Goal: Task Accomplishment & Management: Use online tool/utility

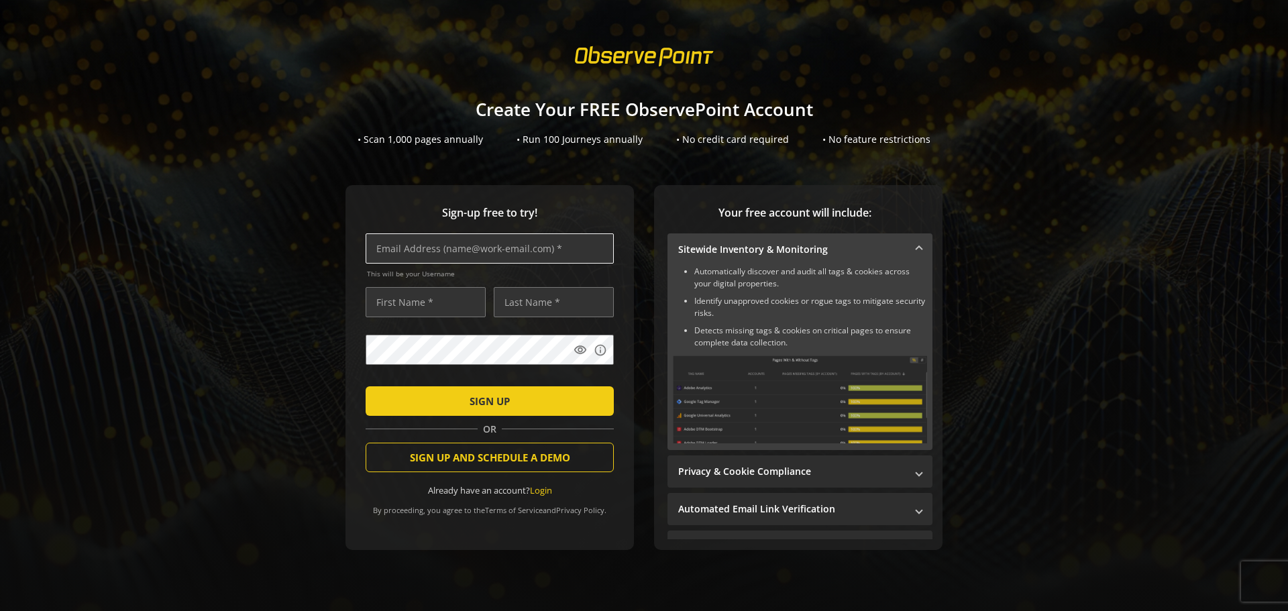
click at [438, 252] on input "text" at bounding box center [490, 248] width 248 height 30
type input "[PERSON_NAME][EMAIL_ADDRESS][DOMAIN_NAME]"
type input "[PERSON_NAME]"
type input "lentfert"
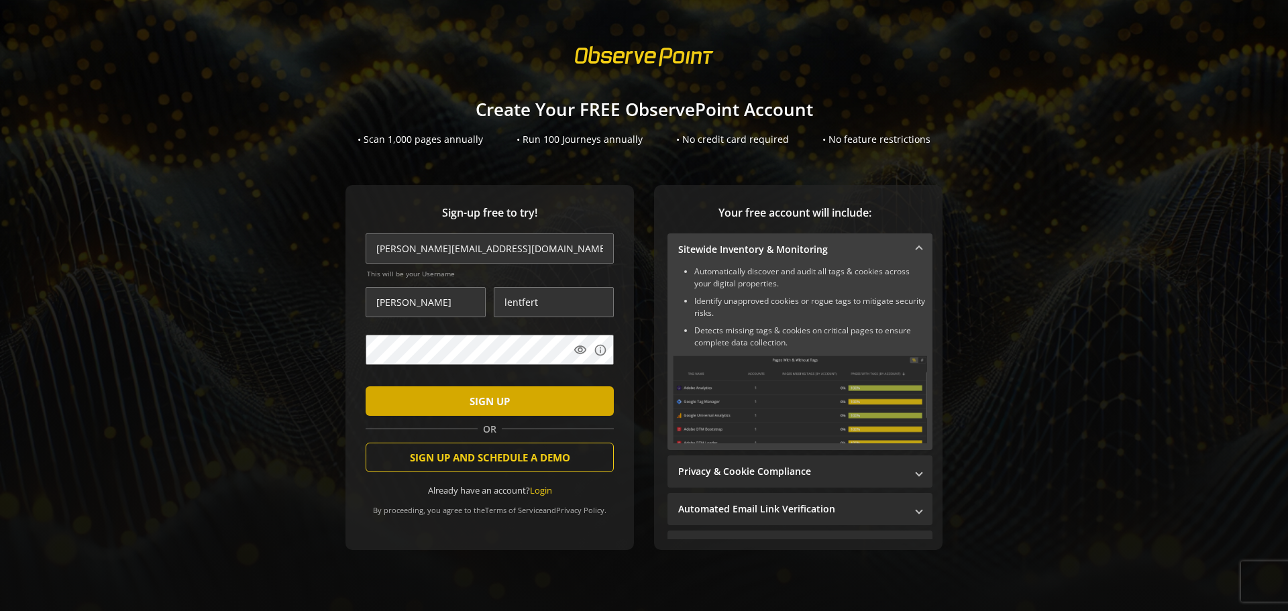
click at [500, 392] on span "SIGN UP" at bounding box center [490, 401] width 40 height 24
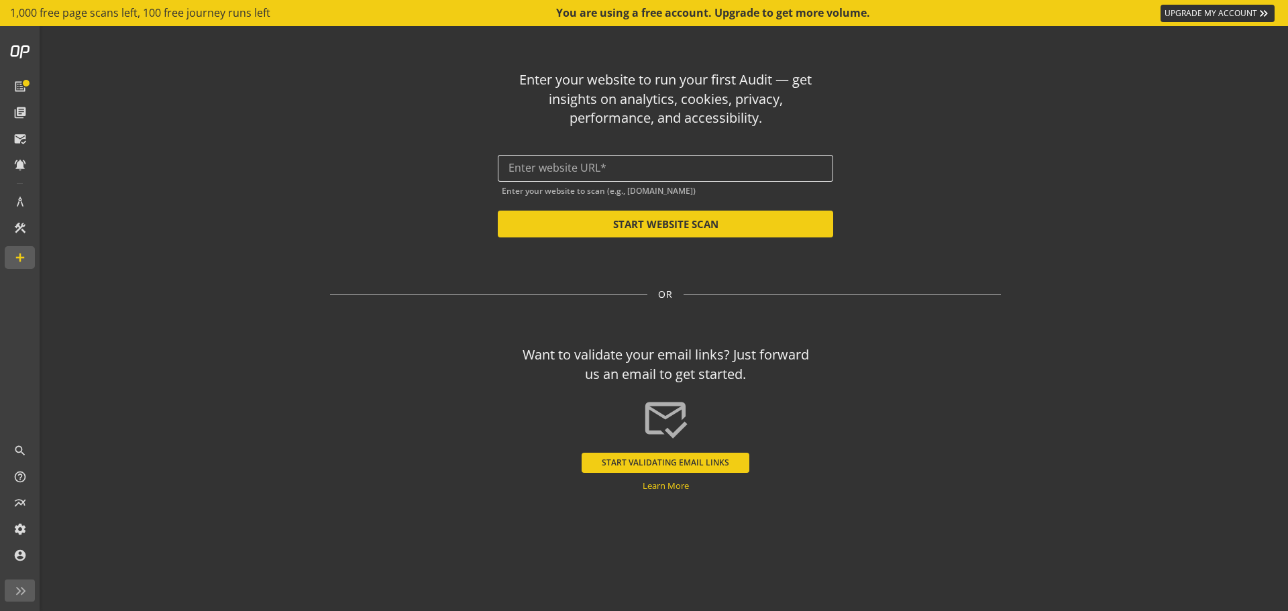
click at [551, 168] on input "text" at bounding box center [665, 168] width 314 height 13
click at [635, 224] on button "START WEBSITE SCAN" at bounding box center [665, 224] width 335 height 27
type input "[URL][DOMAIN_NAME]"
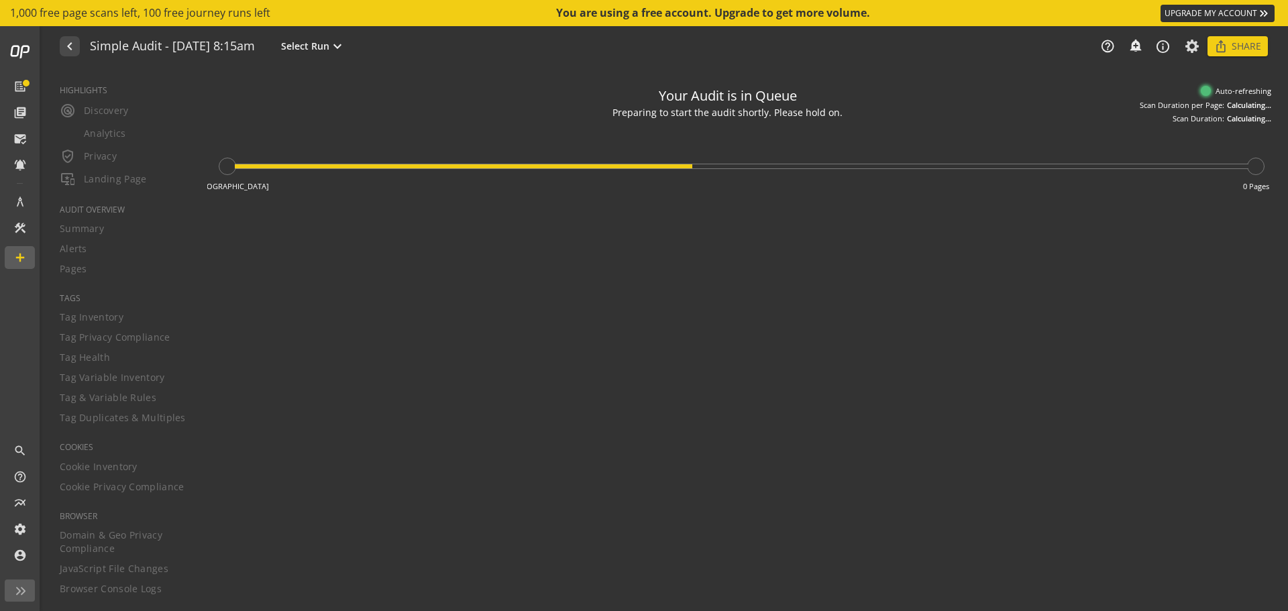
type textarea "Notes can include: -a description of what this audit is validating -changes in …"
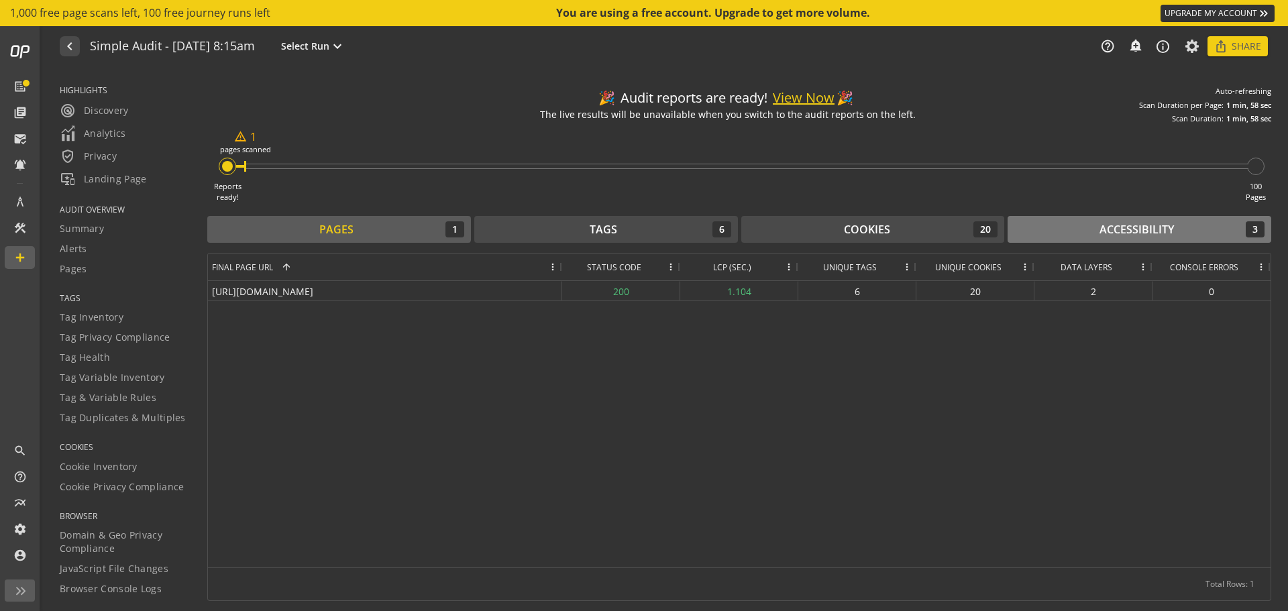
click at [1111, 232] on div "Accessibility" at bounding box center [1136, 229] width 74 height 15
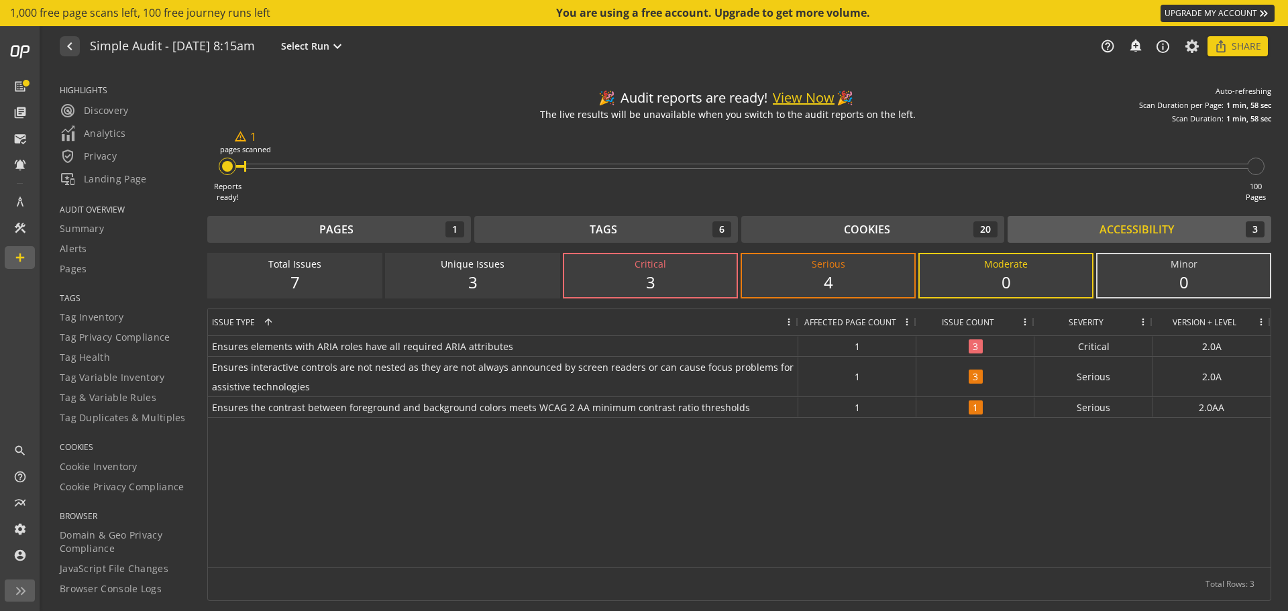
click at [842, 276] on div "4" at bounding box center [828, 282] width 146 height 23
click at [509, 277] on div "3" at bounding box center [473, 282] width 146 height 23
click at [813, 94] on button "View Now" at bounding box center [804, 98] width 62 height 19
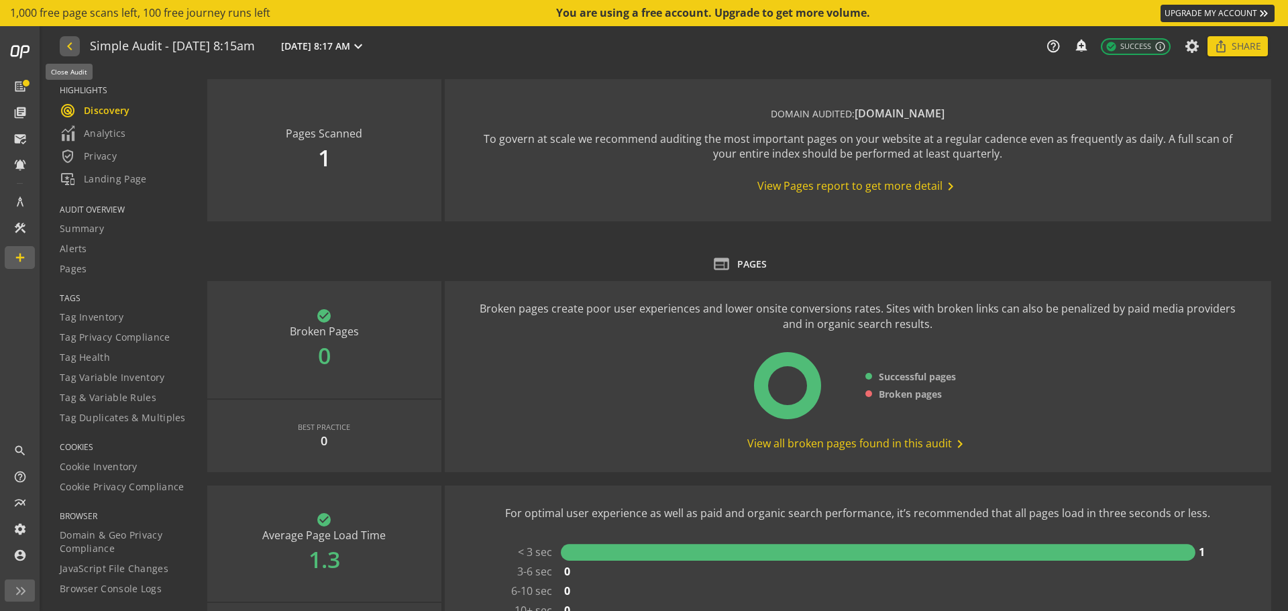
click at [62, 46] on mat-icon "navigate_before" at bounding box center [69, 46] width 14 height 16
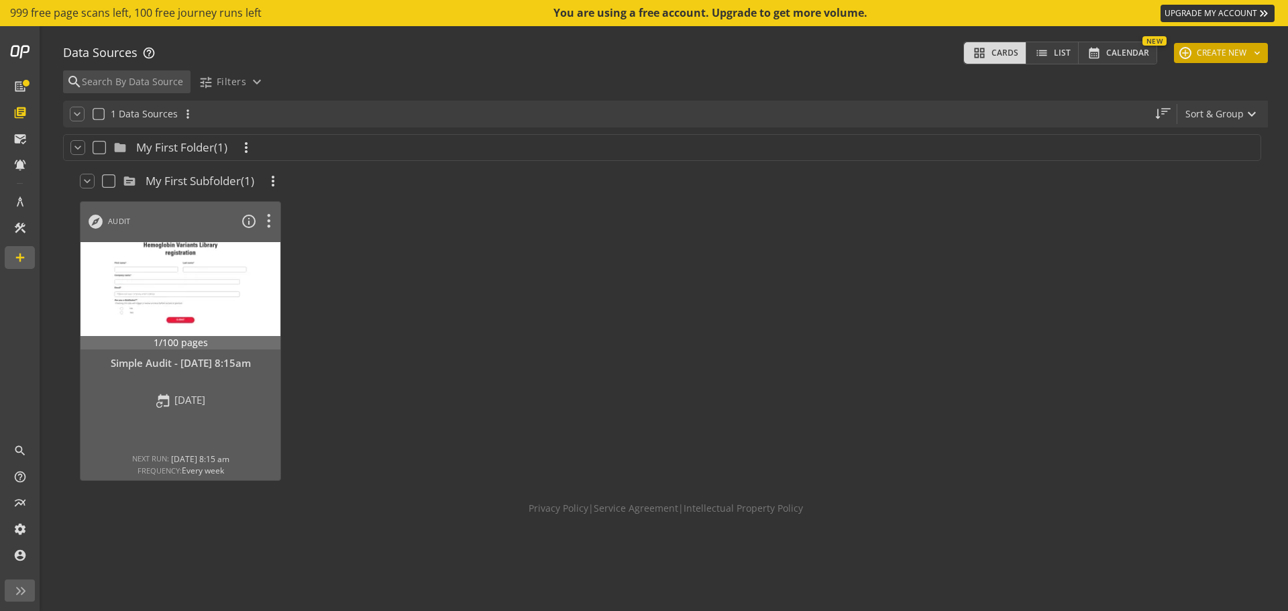
click at [1187, 54] on button "add CREATE NEW keyboard_arrow_down" at bounding box center [1221, 53] width 94 height 20
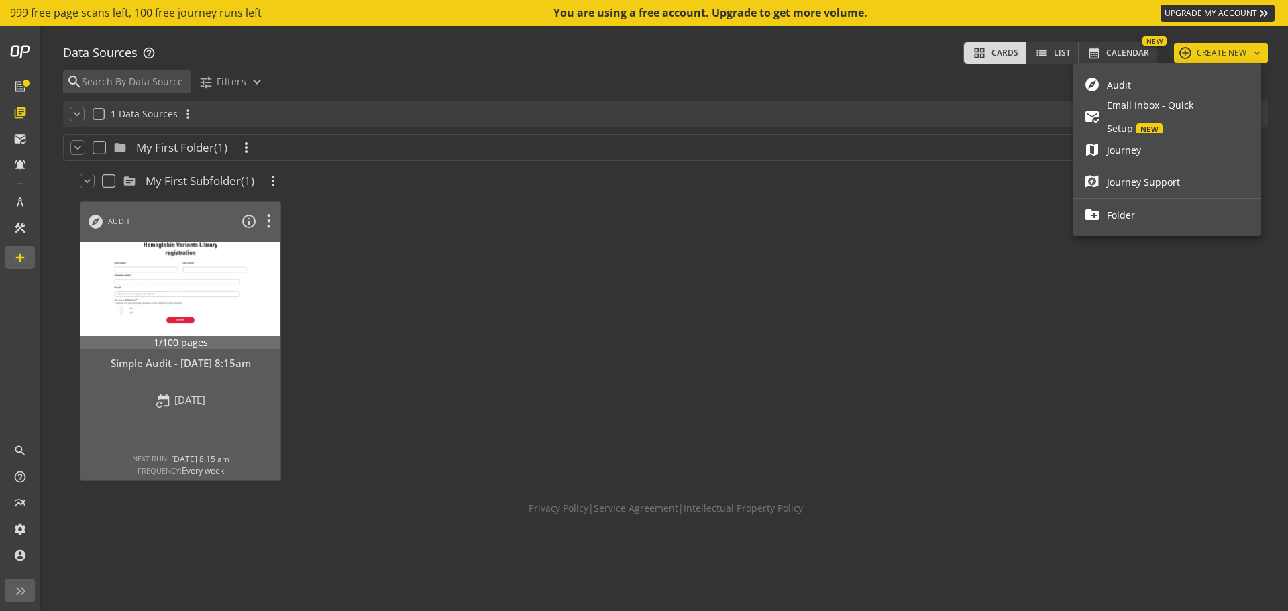
click at [1132, 80] on span "Audit" at bounding box center [1179, 84] width 144 height 23
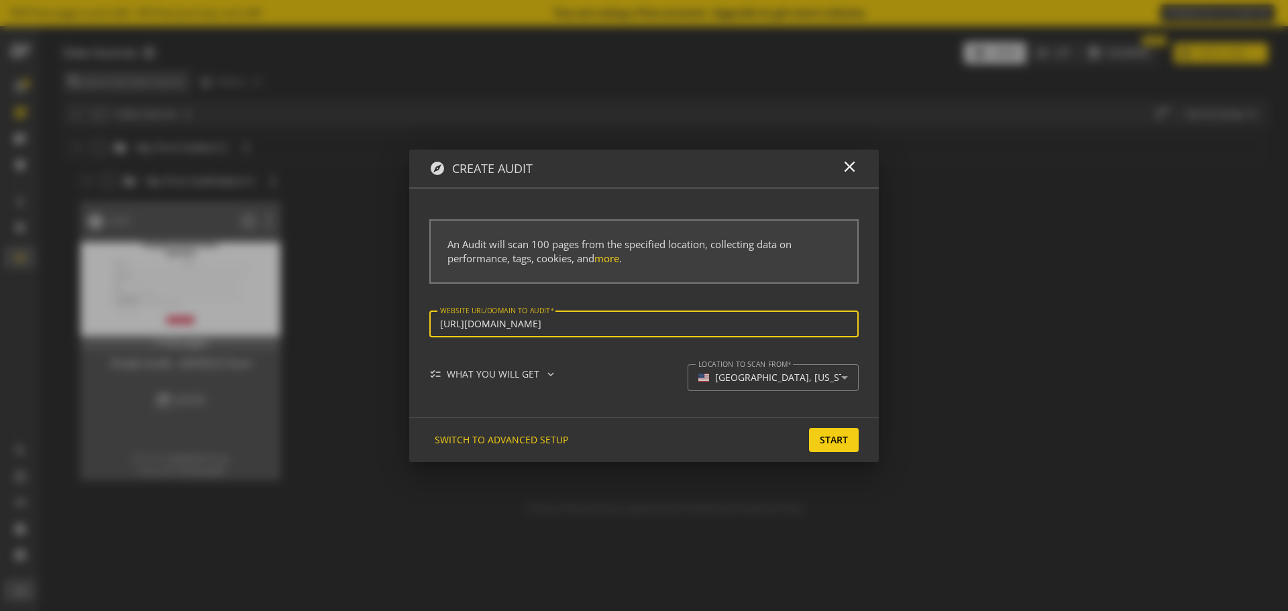
type input "[URL][DOMAIN_NAME]"
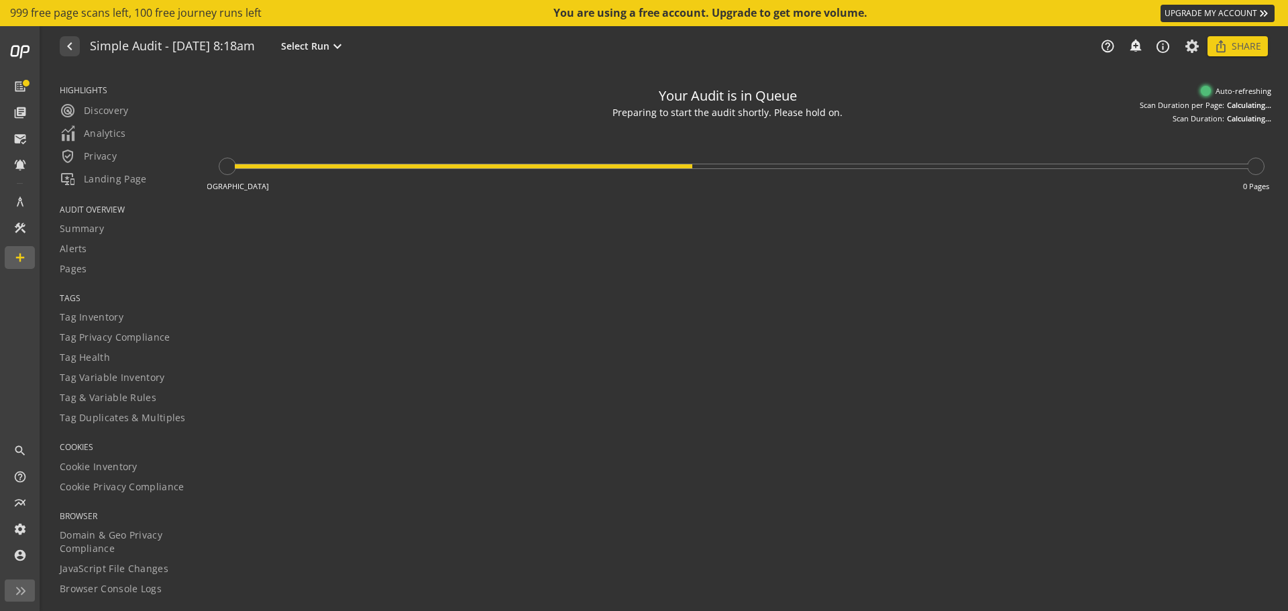
type textarea "Notes can include: -a description of what this audit is validating -changes in …"
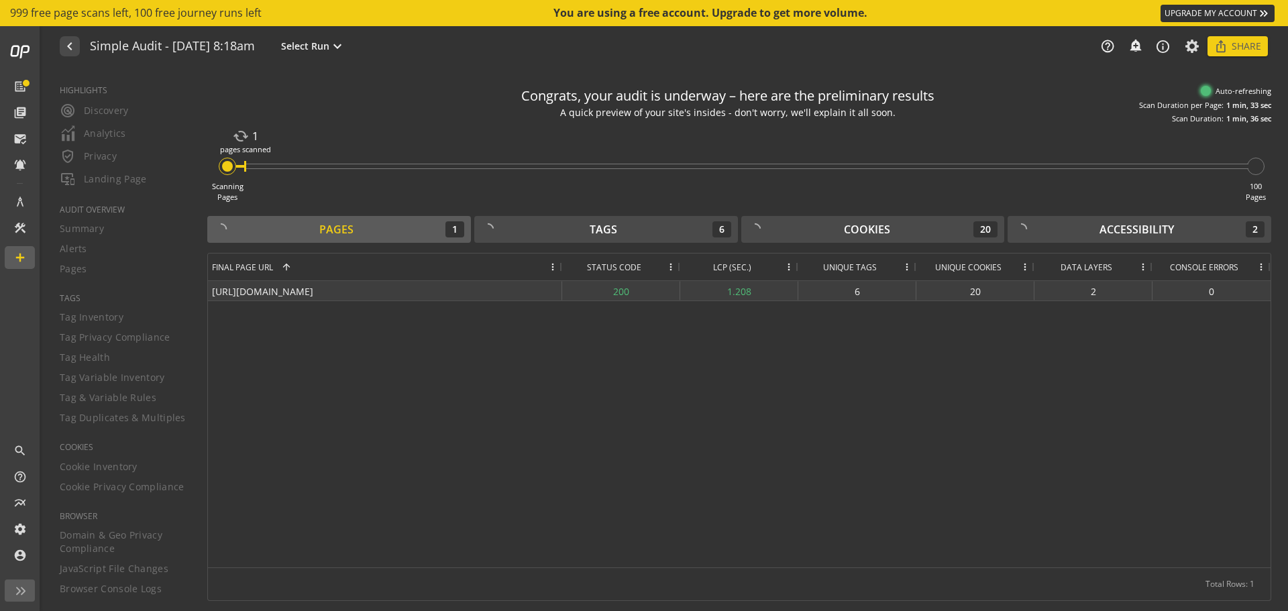
click at [963, 290] on div "20" at bounding box center [975, 290] width 118 height 19
click at [347, 292] on div "[URL][DOMAIN_NAME]" at bounding box center [385, 290] width 354 height 19
click at [545, 227] on div "Tags 6" at bounding box center [606, 229] width 250 height 16
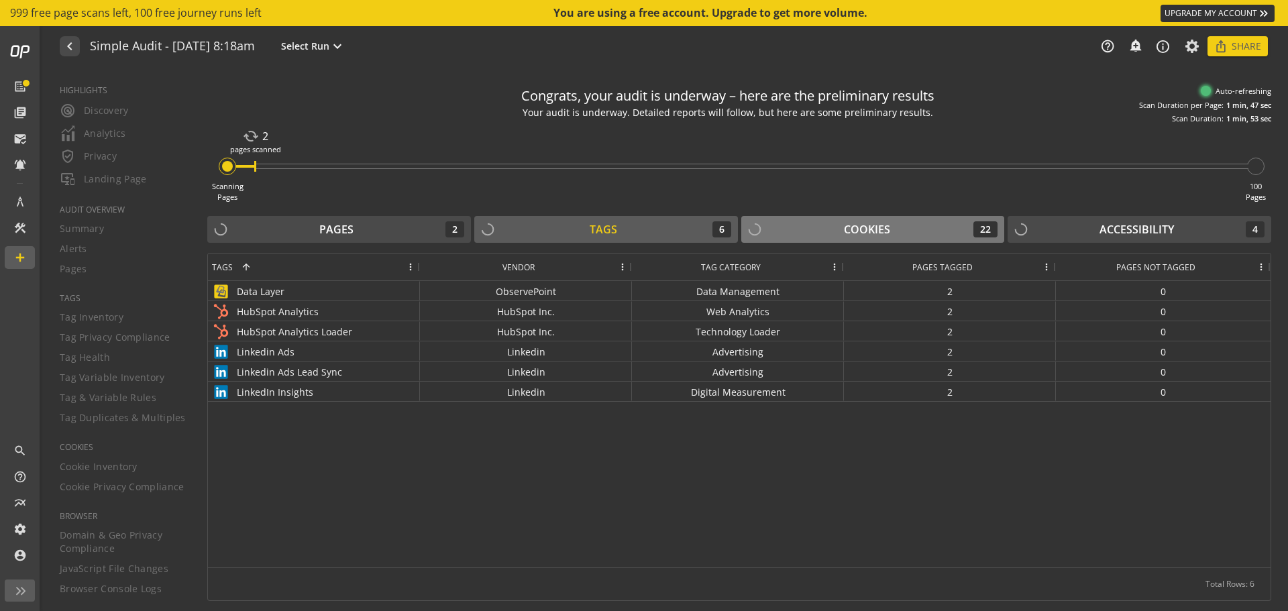
click at [826, 227] on div "Cookies 22" at bounding box center [873, 229] width 250 height 16
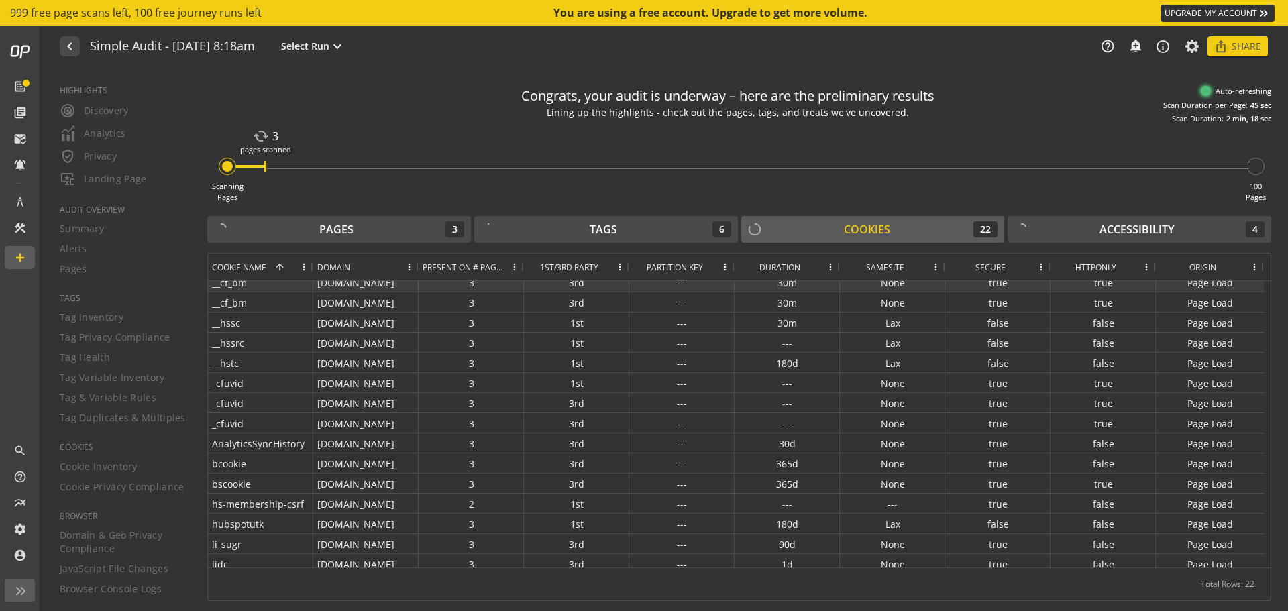
scroll to position [156, 0]
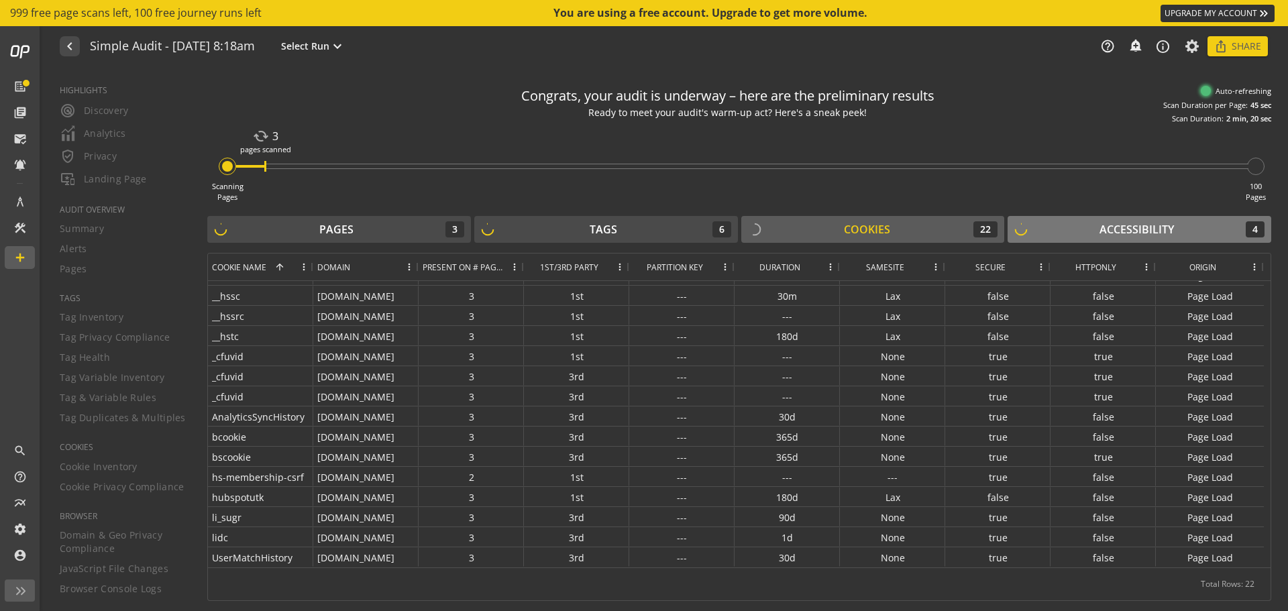
click at [1131, 228] on div "Accessibility" at bounding box center [1136, 229] width 74 height 15
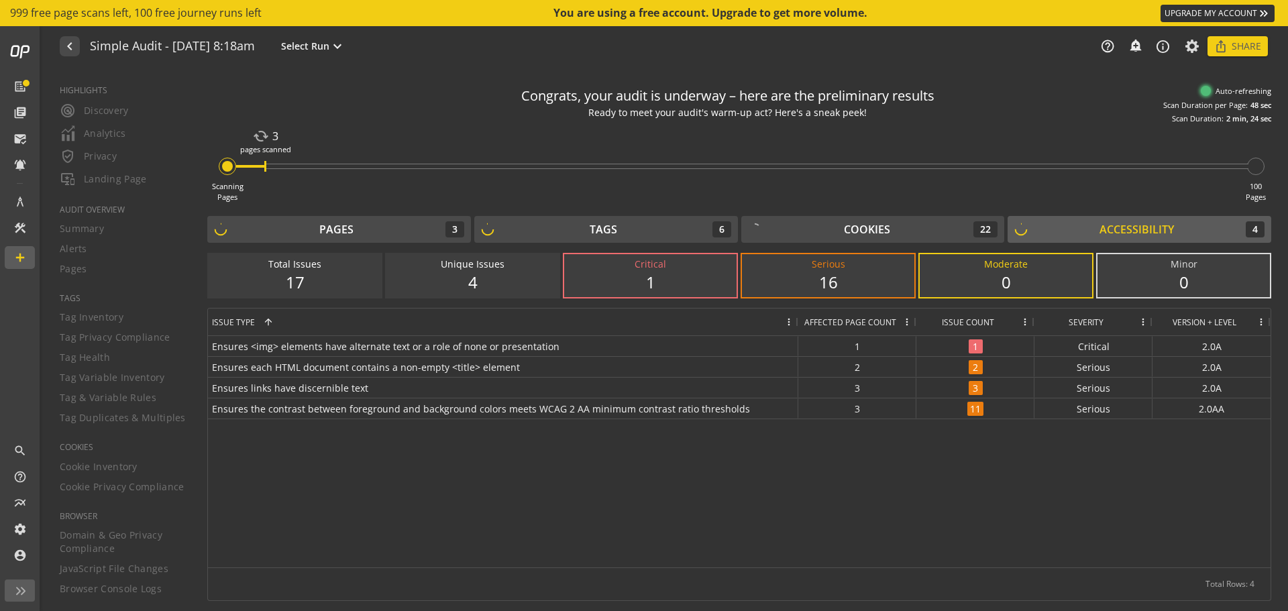
click at [838, 284] on div "16" at bounding box center [828, 282] width 146 height 23
click at [543, 346] on span "Ensures <img> elements have alternate text or a role of none or presentation" at bounding box center [503, 346] width 582 height 19
